Goal: Task Accomplishment & Management: Use online tool/utility

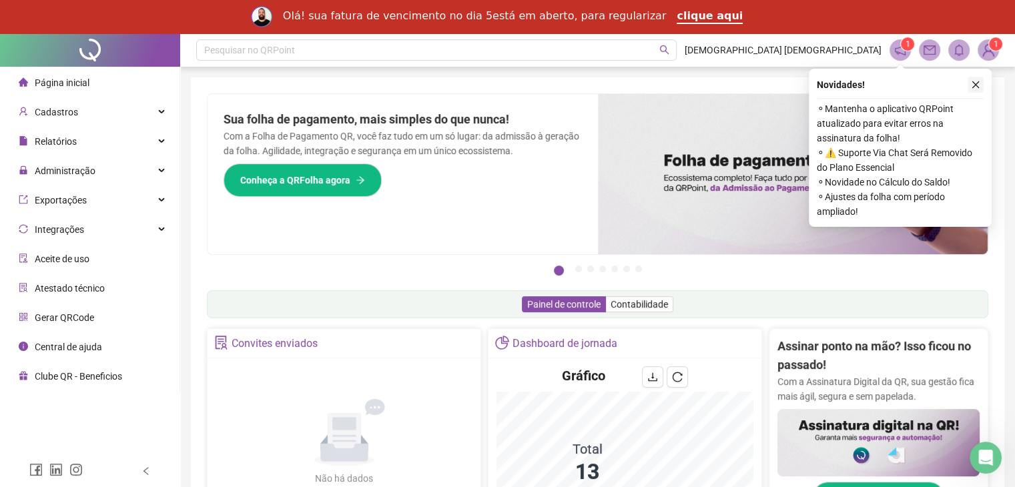
click at [973, 84] on icon "close" at bounding box center [975, 84] width 9 height 9
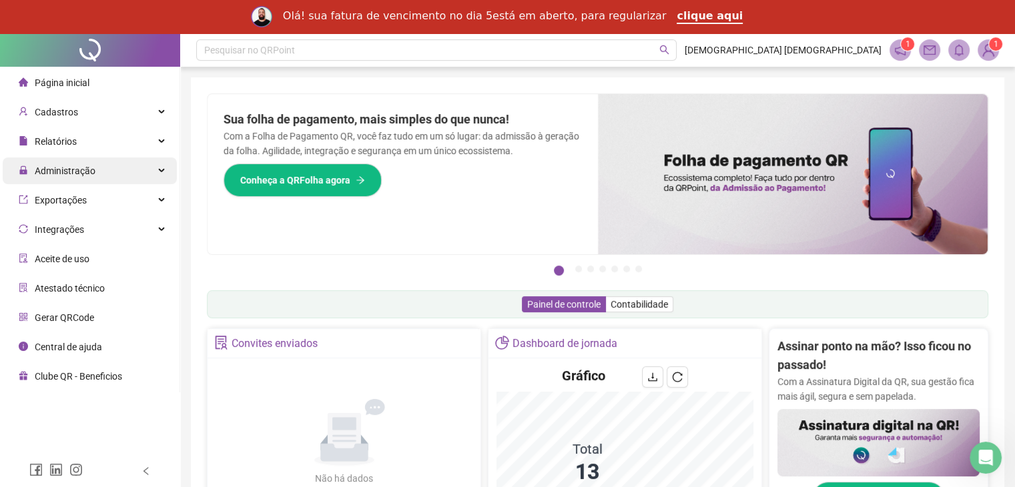
click at [62, 171] on span "Administração" at bounding box center [65, 170] width 61 height 11
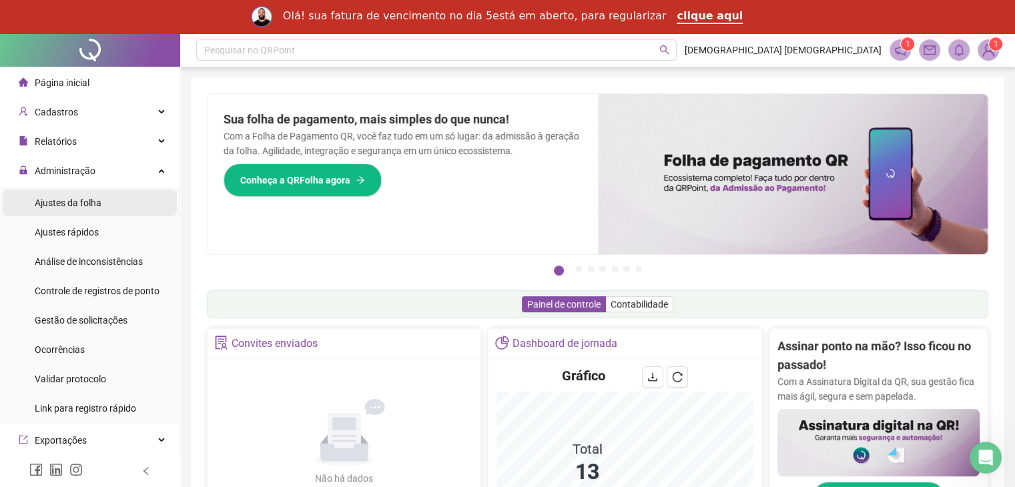
click at [59, 201] on span "Ajustes da folha" at bounding box center [68, 202] width 67 height 11
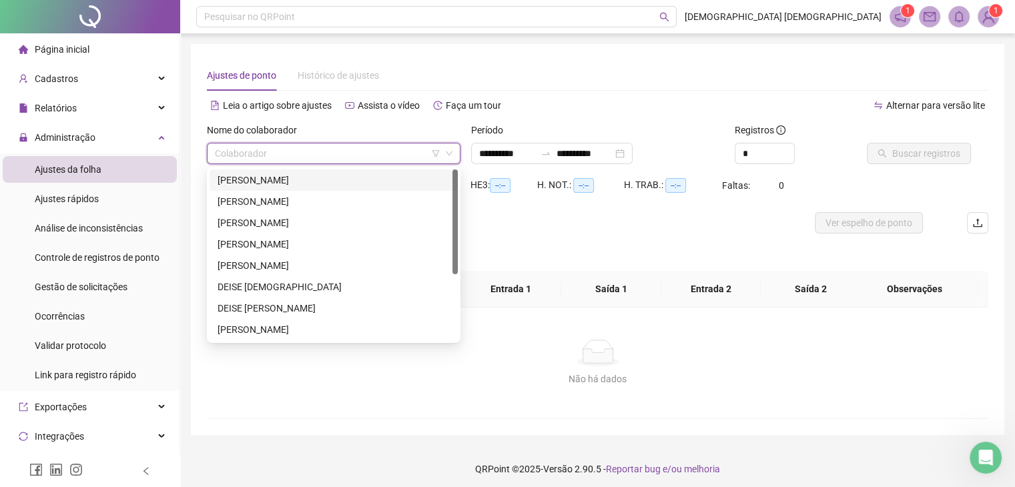
click at [288, 149] on input "search" at bounding box center [327, 153] width 225 height 20
click at [632, 152] on div "**********" at bounding box center [551, 153] width 161 height 21
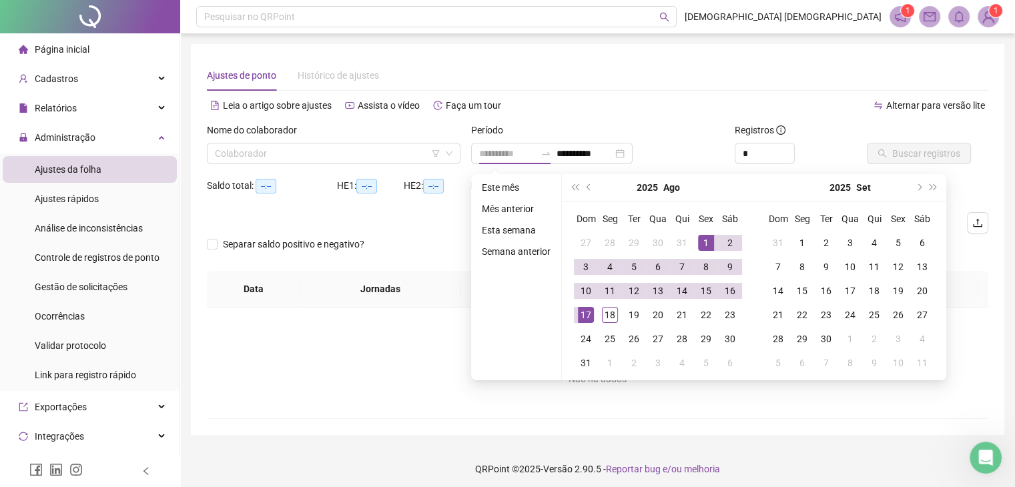
click at [704, 237] on div "1" at bounding box center [706, 243] width 16 height 16
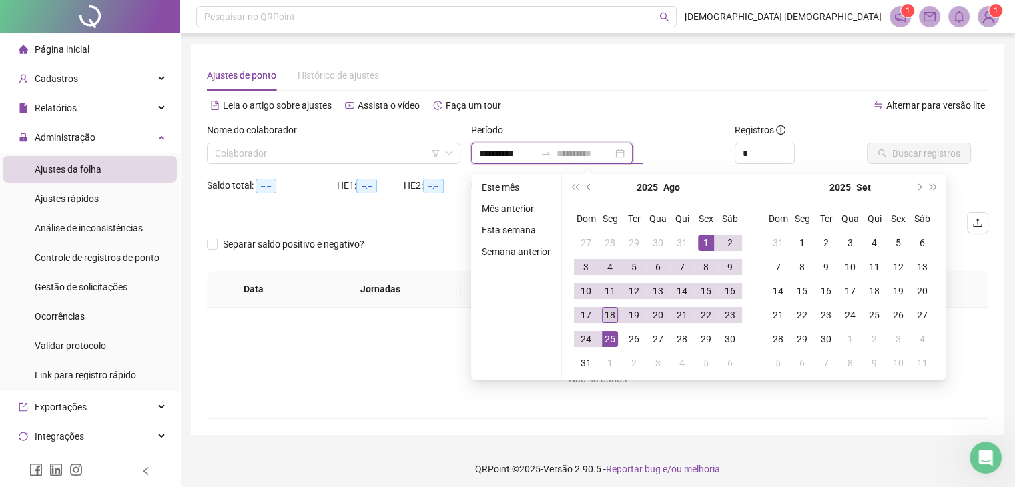
type input "**********"
click at [606, 314] on div "18" at bounding box center [610, 315] width 16 height 16
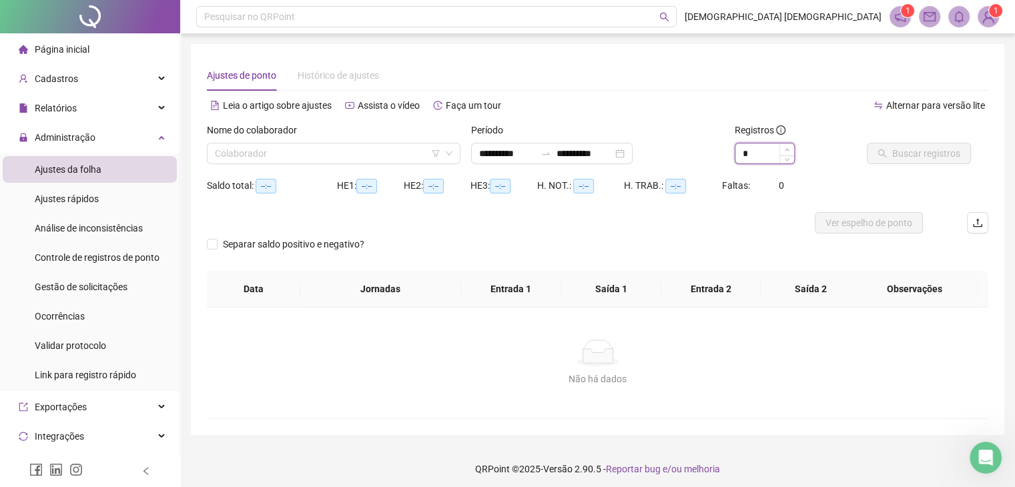
click at [784, 150] on icon "up" at bounding box center [786, 149] width 5 height 5
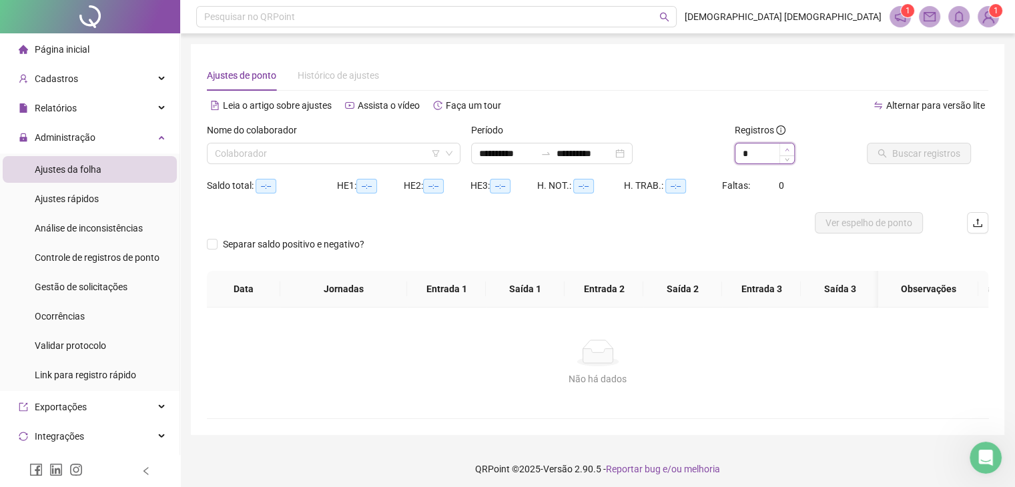
click at [784, 150] on icon "up" at bounding box center [786, 149] width 5 height 5
type input "**"
click at [784, 150] on icon "up" at bounding box center [786, 149] width 5 height 5
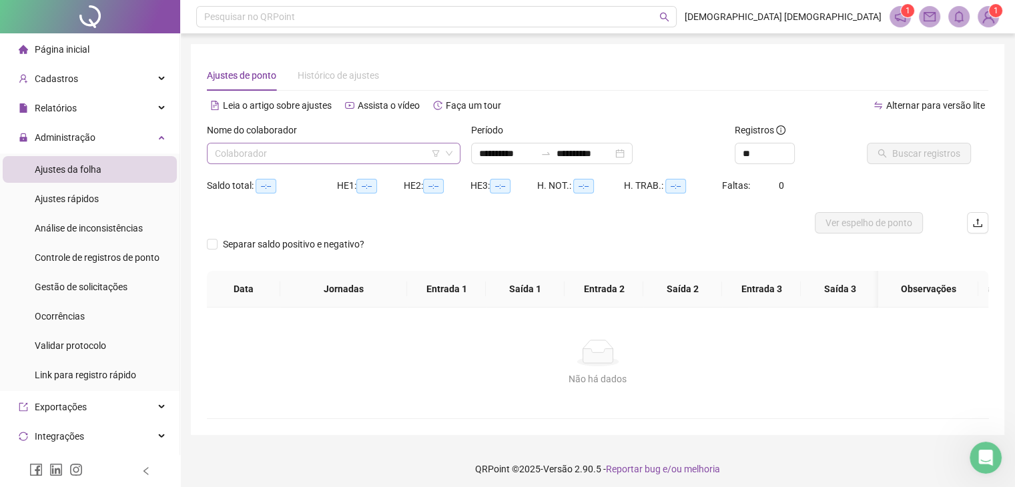
click at [291, 153] on input "search" at bounding box center [327, 153] width 225 height 20
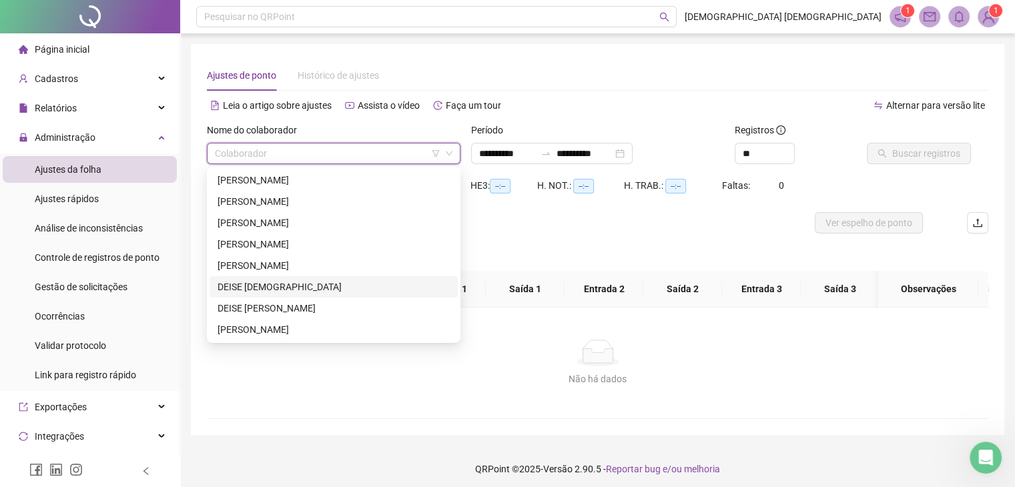
drag, startPoint x: 255, startPoint y: 288, endPoint x: 566, endPoint y: 233, distance: 315.6
click at [255, 288] on div "DEISE [DEMOGRAPHIC_DATA]" at bounding box center [333, 287] width 232 height 15
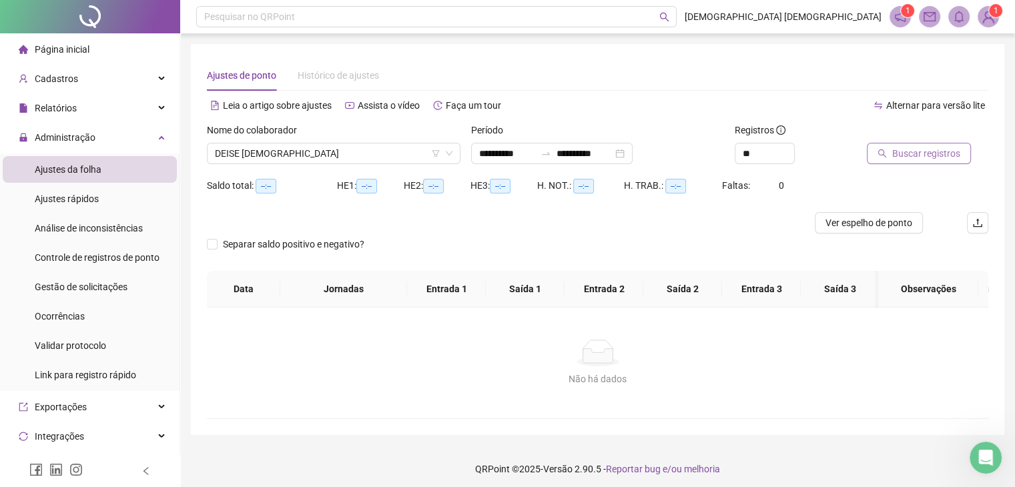
click at [922, 150] on span "Buscar registros" at bounding box center [926, 153] width 68 height 15
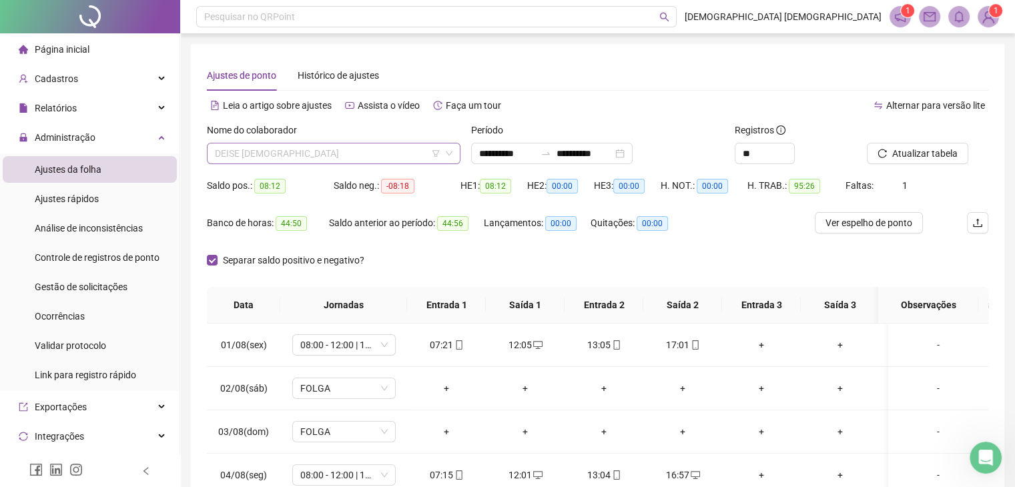
click at [378, 159] on span "DEISE [DEMOGRAPHIC_DATA]" at bounding box center [333, 153] width 237 height 20
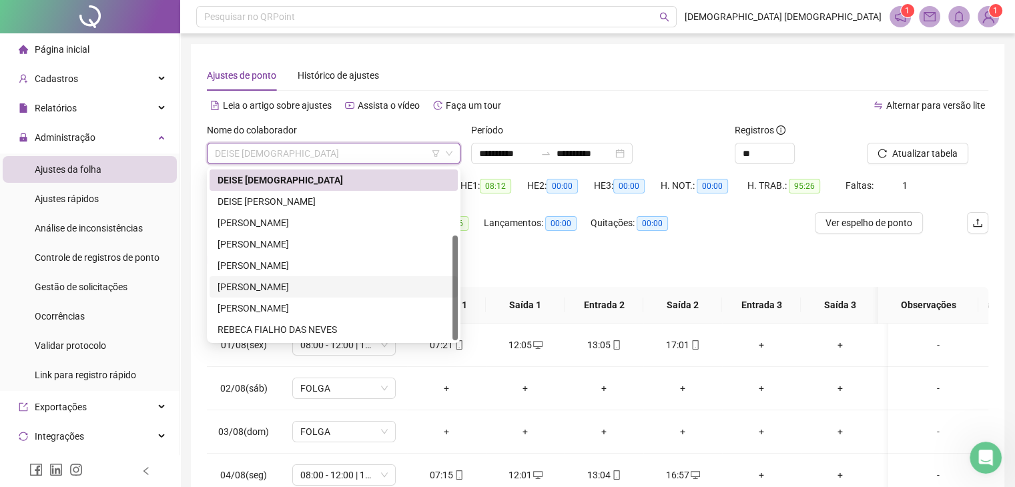
scroll to position [67, 0]
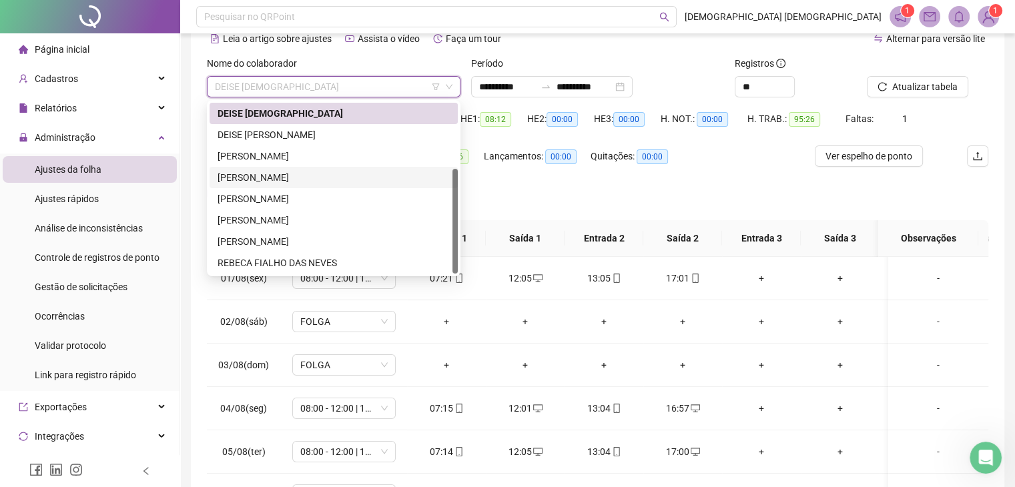
click at [256, 178] on div "[PERSON_NAME]" at bounding box center [333, 177] width 232 height 15
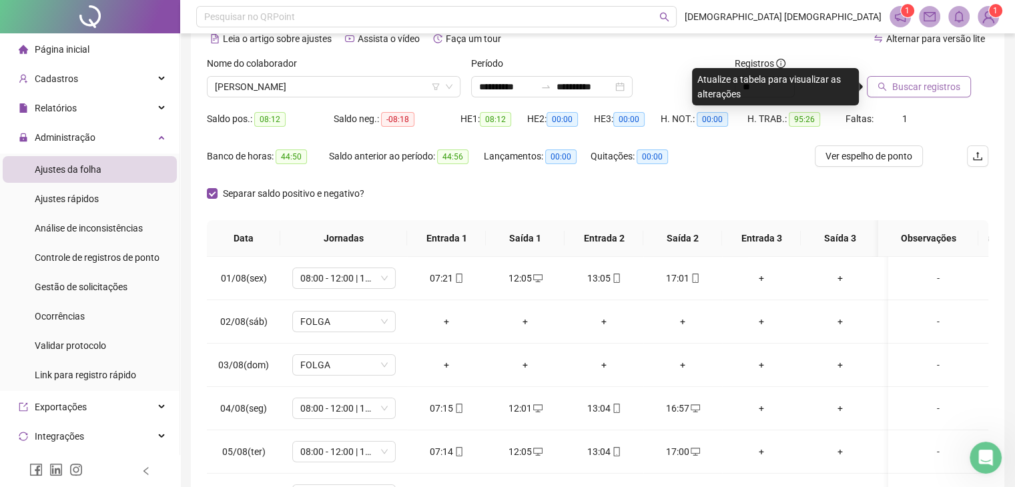
click at [910, 89] on span "Buscar registros" at bounding box center [926, 86] width 68 height 15
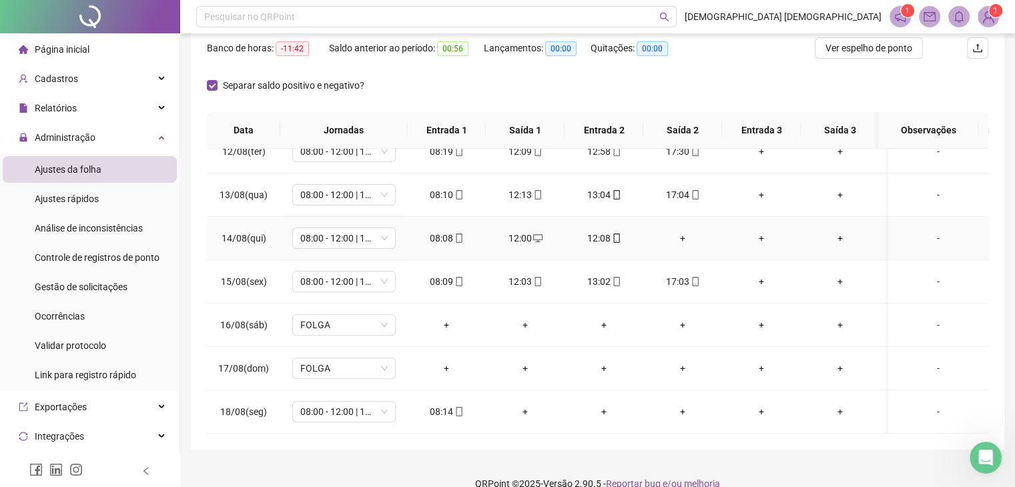
scroll to position [195, 0]
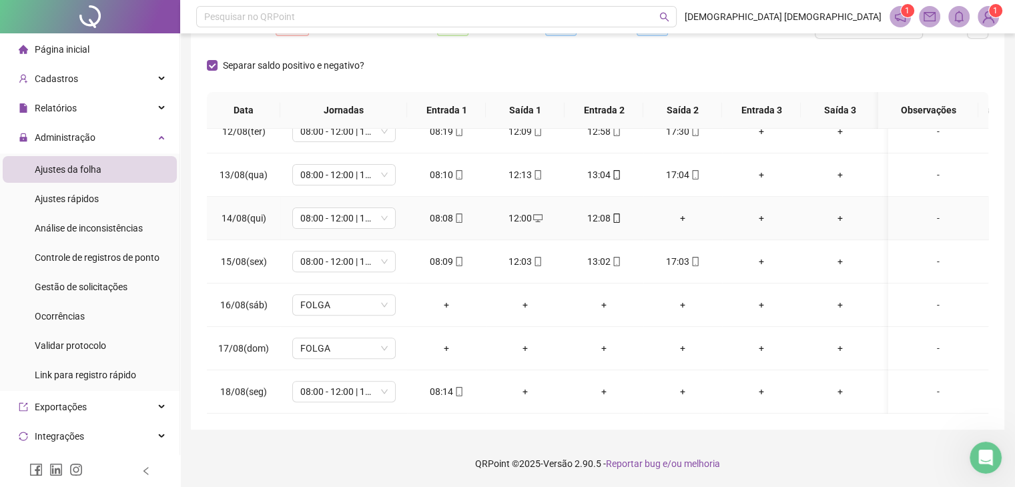
drag, startPoint x: 515, startPoint y: 209, endPoint x: 901, endPoint y: 213, distance: 386.3
click at [948, 201] on td "-" at bounding box center [938, 218] width 100 height 43
click at [528, 211] on div "12:00" at bounding box center [524, 218] width 57 height 15
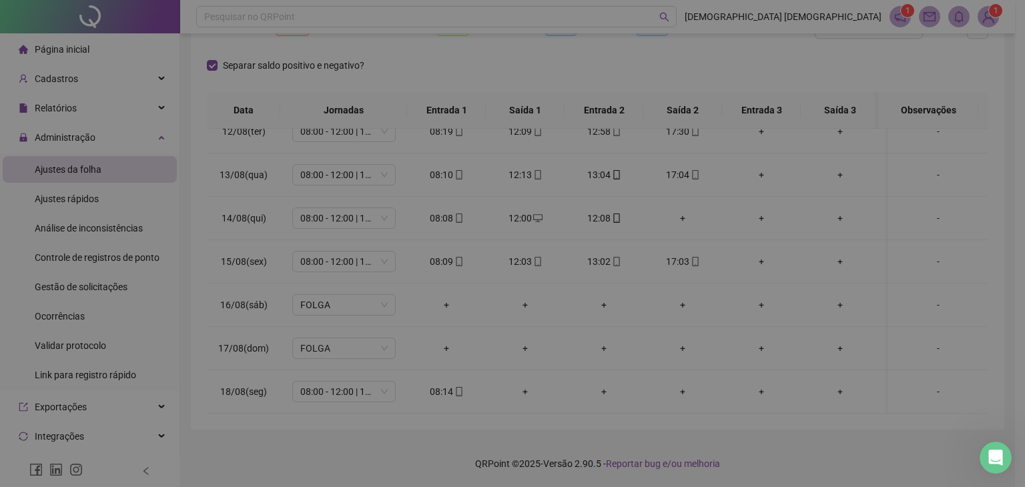
type input "**********"
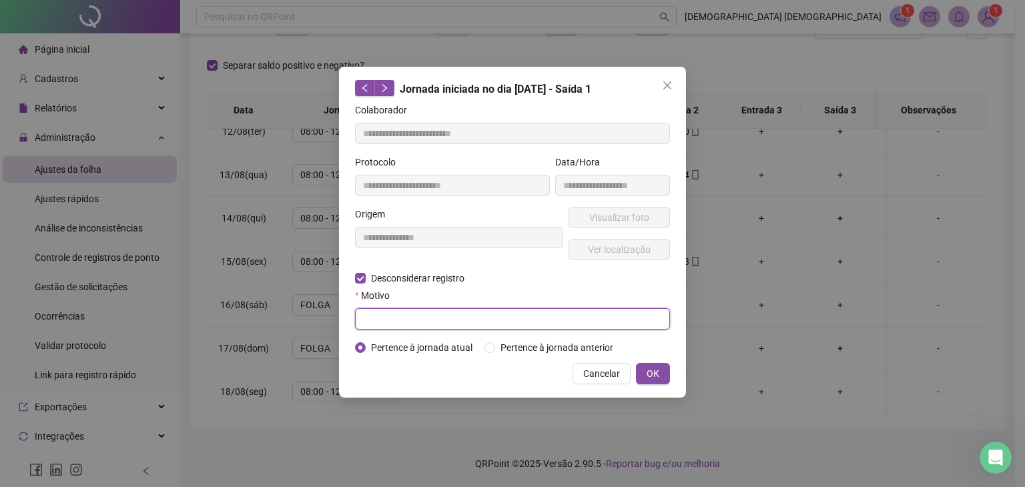
click at [420, 319] on input "text" at bounding box center [512, 318] width 315 height 21
click at [366, 320] on input "**********" at bounding box center [512, 318] width 315 height 21
click at [443, 321] on input "**********" at bounding box center [512, 318] width 315 height 21
type input "**********"
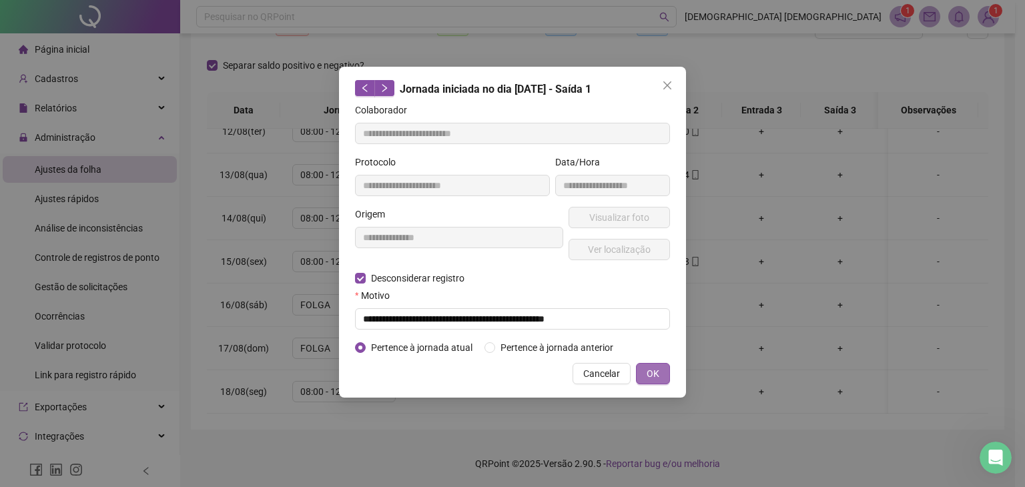
click at [657, 372] on span "OK" at bounding box center [652, 373] width 13 height 15
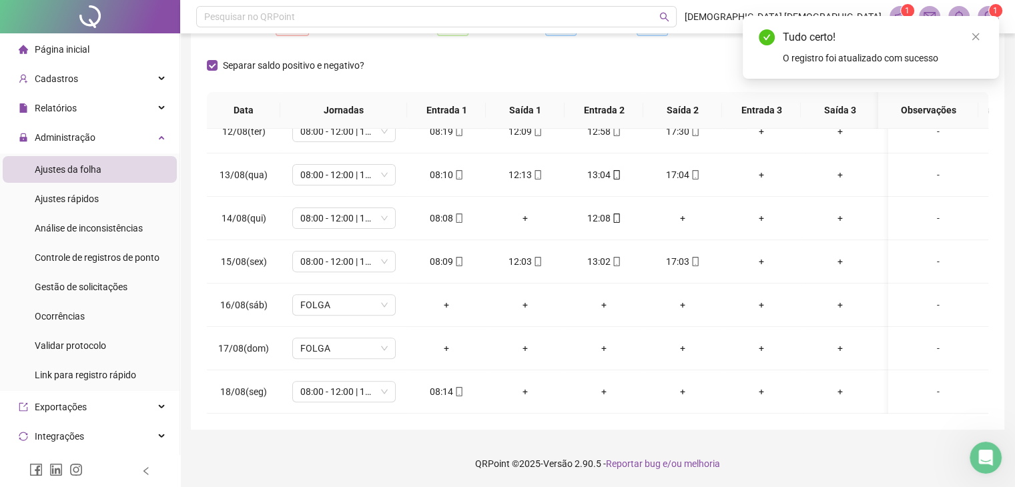
drag, startPoint x: 974, startPoint y: 35, endPoint x: 977, endPoint y: 47, distance: 11.8
click at [975, 35] on icon "close" at bounding box center [975, 36] width 9 height 9
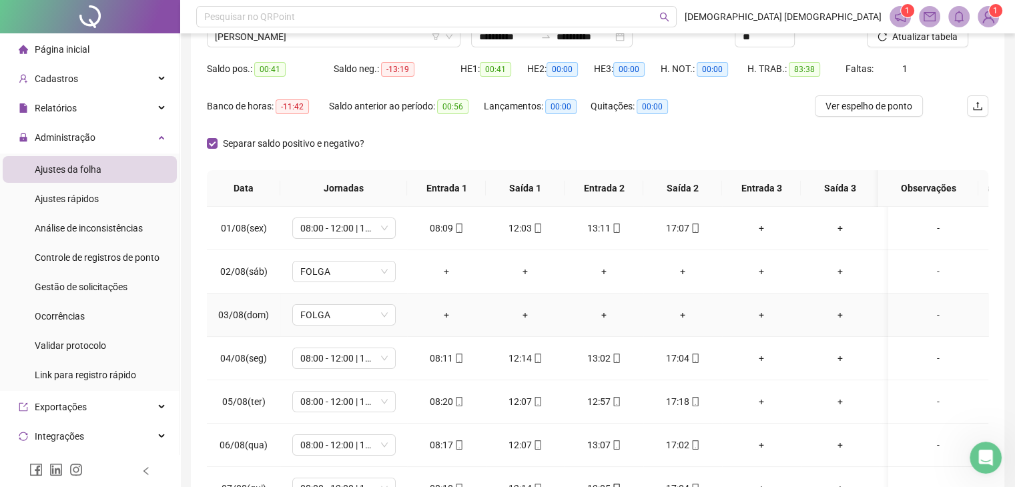
scroll to position [0, 0]
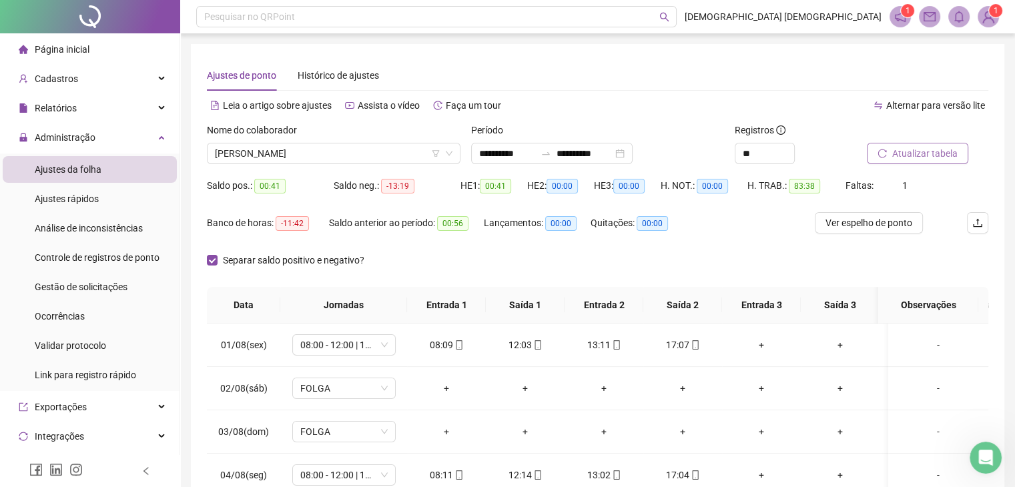
click at [918, 150] on span "Atualizar tabela" at bounding box center [924, 153] width 65 height 15
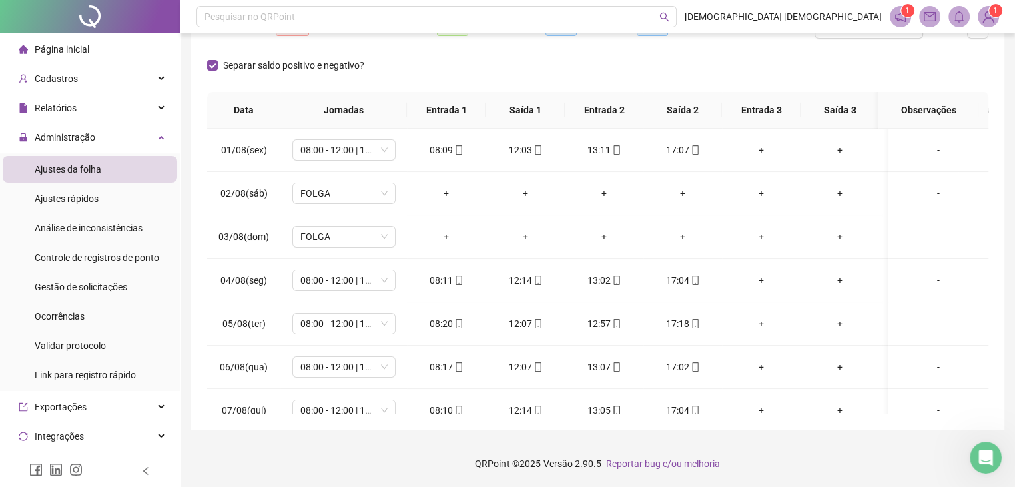
drag, startPoint x: 77, startPoint y: 50, endPoint x: 192, endPoint y: 67, distance: 116.0
click at [77, 49] on span "Página inicial" at bounding box center [62, 49] width 55 height 11
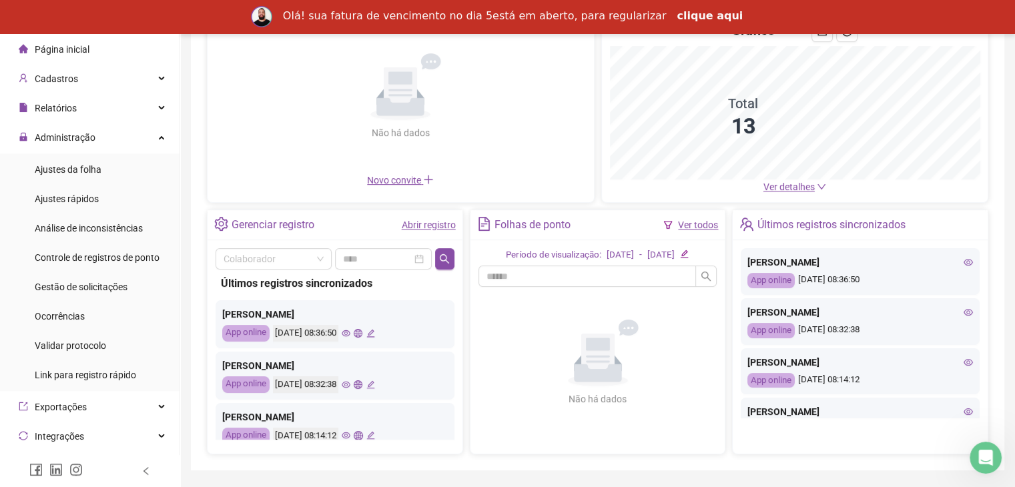
click at [678, 18] on link "clique aqui" at bounding box center [709, 16] width 66 height 15
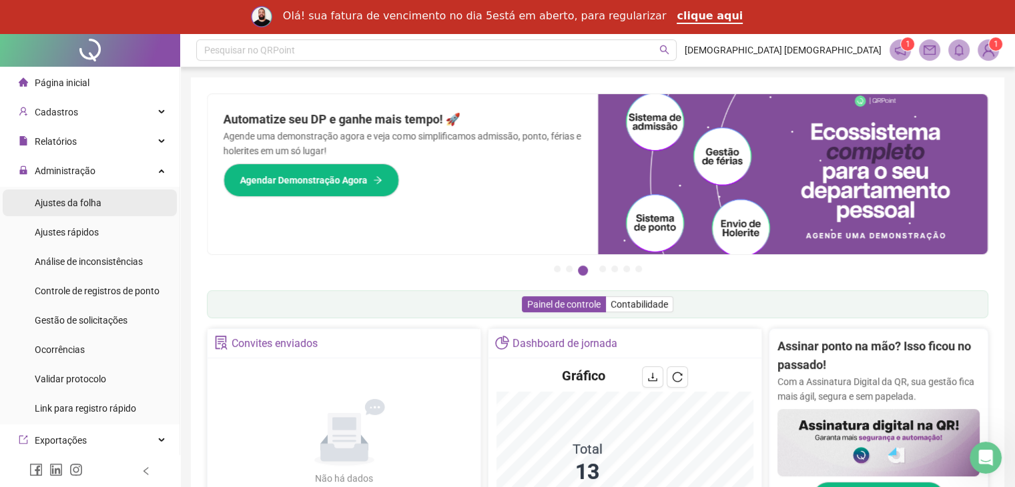
click at [88, 201] on span "Ajustes da folha" at bounding box center [68, 202] width 67 height 11
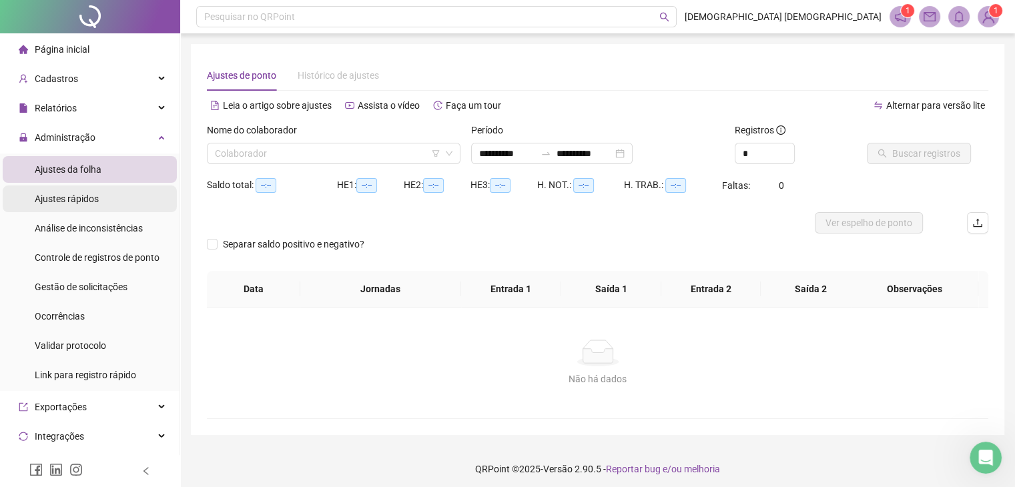
type input "**********"
click at [261, 153] on input "search" at bounding box center [327, 153] width 225 height 20
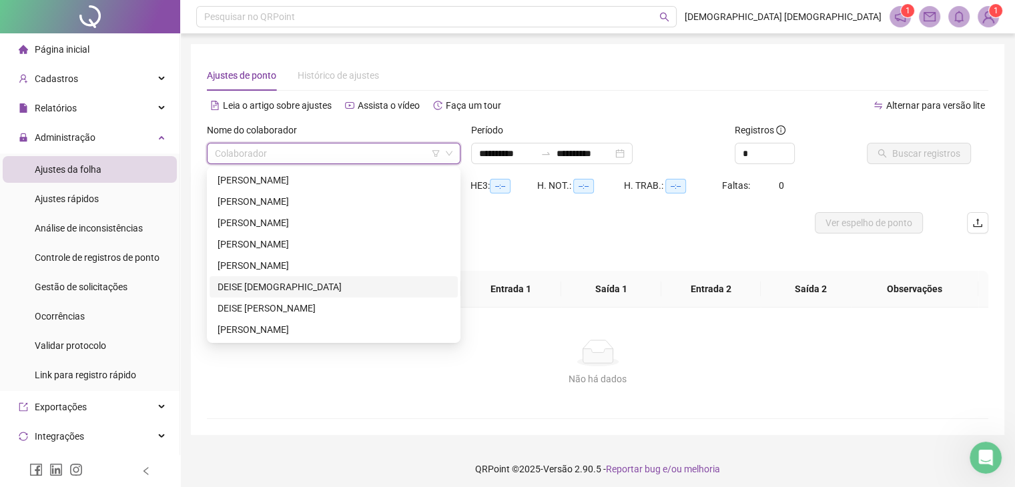
drag, startPoint x: 280, startPoint y: 286, endPoint x: 296, endPoint y: 284, distance: 16.2
click at [285, 286] on div "DEISE [DEMOGRAPHIC_DATA]" at bounding box center [333, 287] width 232 height 15
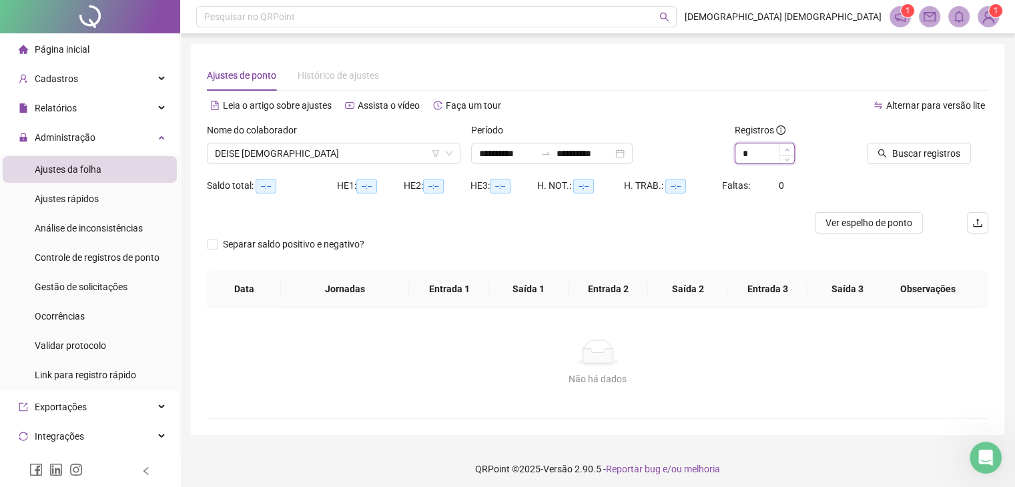
click at [787, 149] on icon "up" at bounding box center [786, 149] width 5 height 5
type input "**"
click at [787, 149] on icon "up" at bounding box center [786, 149] width 5 height 5
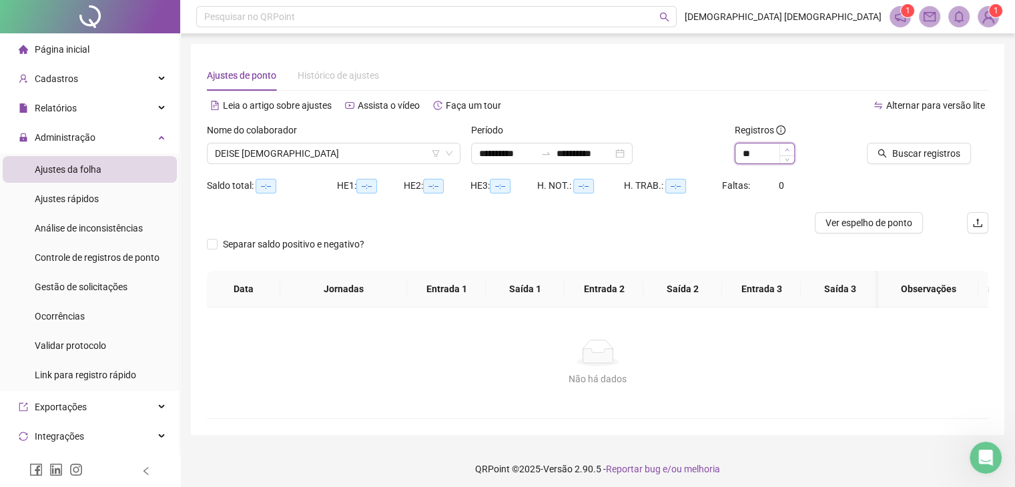
click at [785, 149] on icon "up" at bounding box center [786, 149] width 5 height 5
click at [923, 149] on span "Buscar registros" at bounding box center [926, 153] width 68 height 15
